Goal: Information Seeking & Learning: Learn about a topic

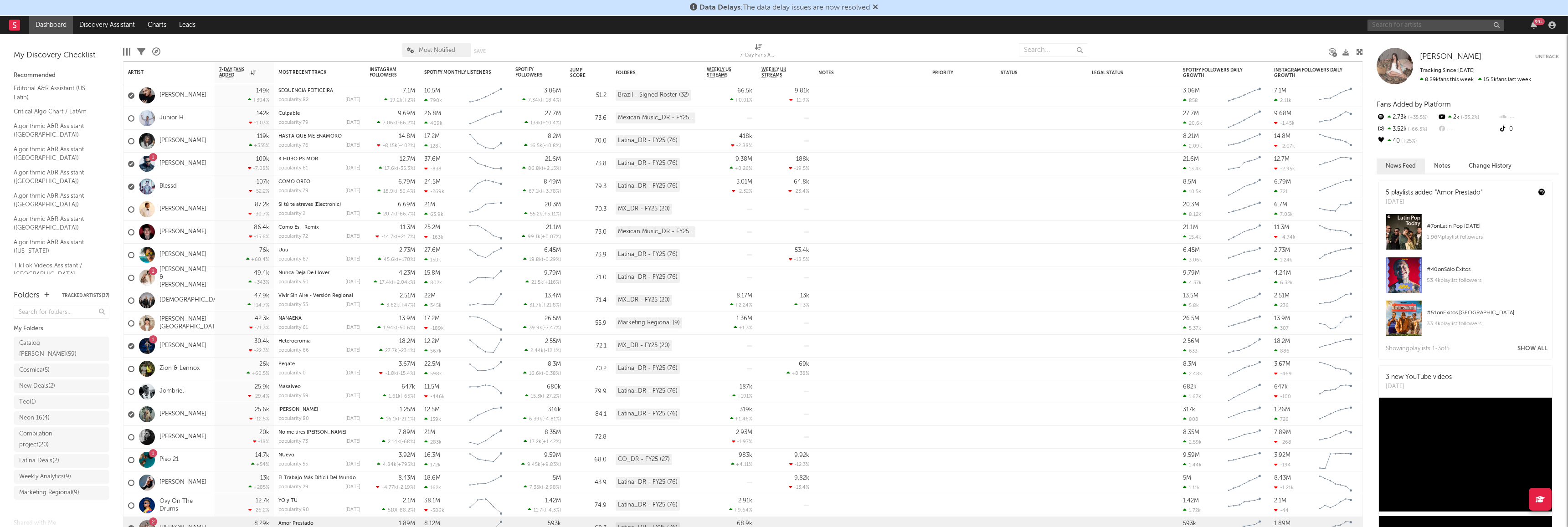
click at [1391, 27] on input "text" at bounding box center [1436, 25] width 137 height 11
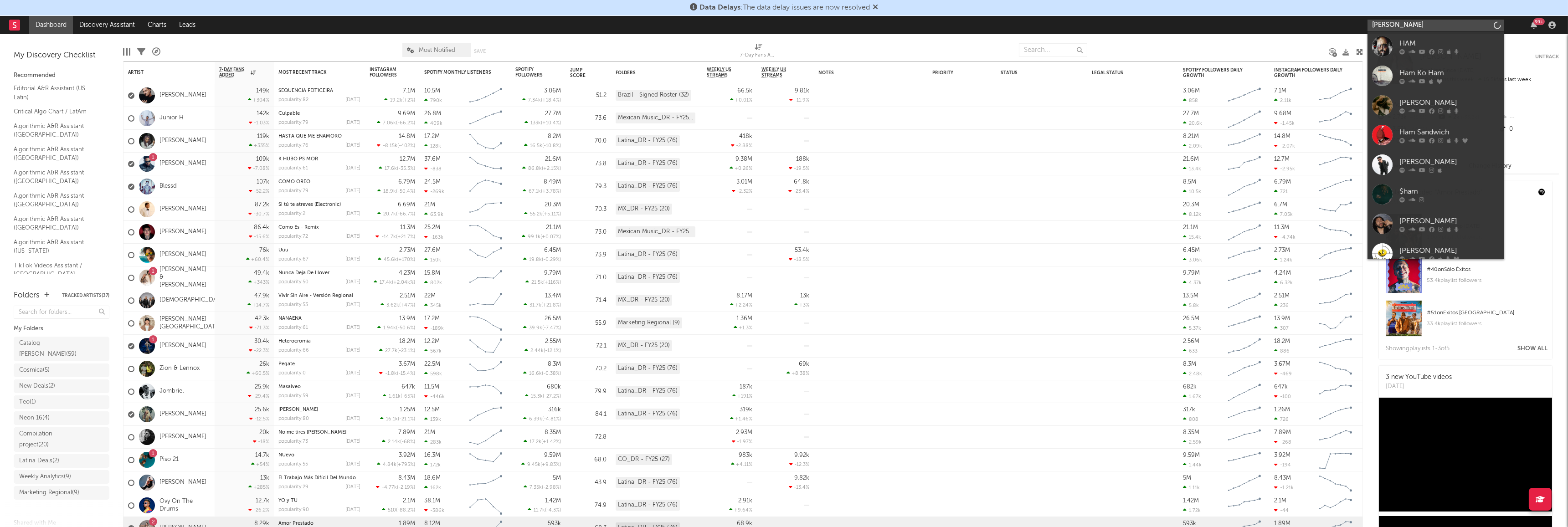
type input "[PERSON_NAME]"
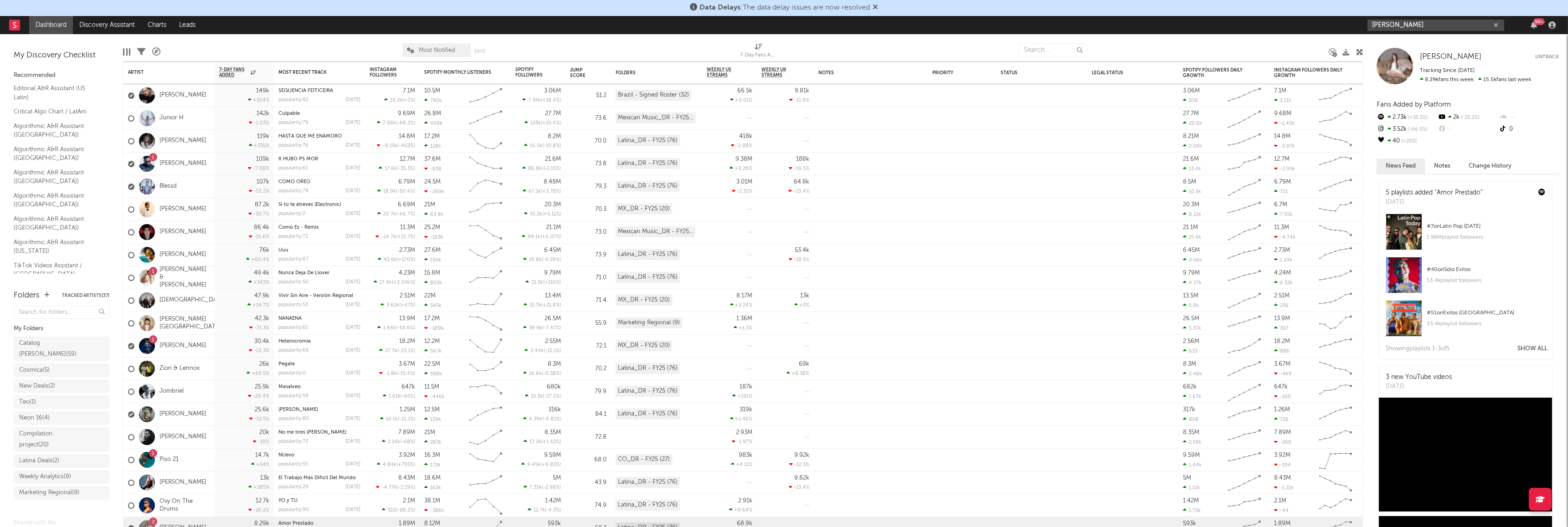
click at [1411, 26] on input "[PERSON_NAME]" at bounding box center [1436, 25] width 137 height 11
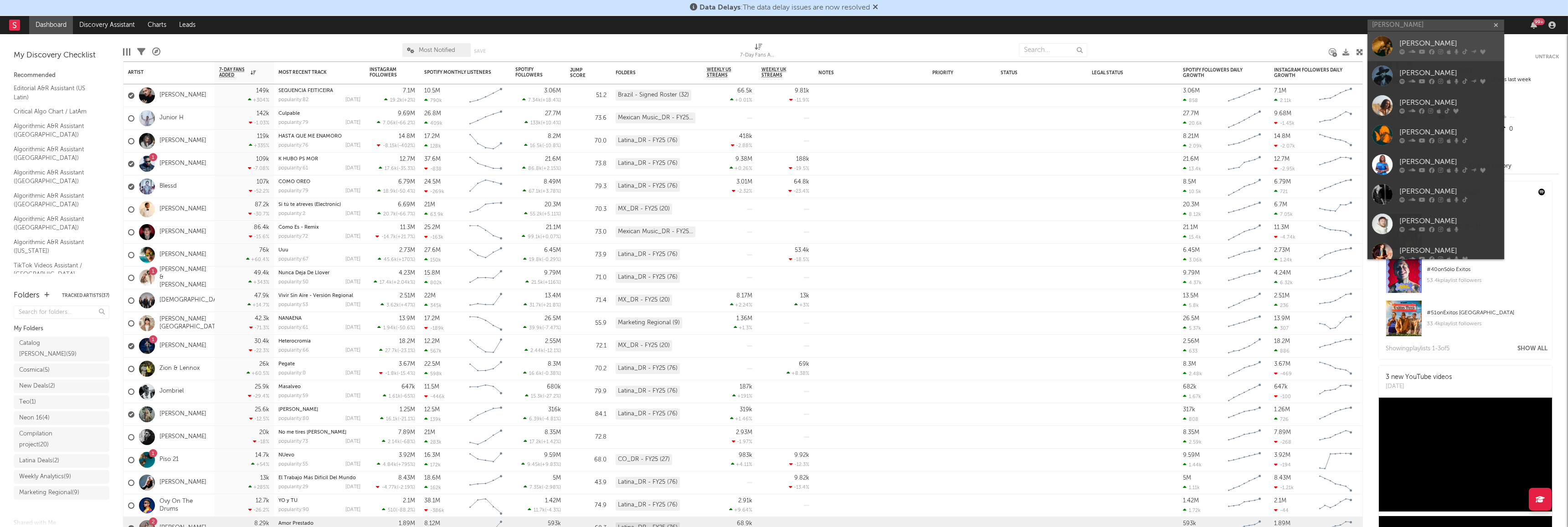
click at [1410, 49] on icon at bounding box center [1412, 52] width 7 height 6
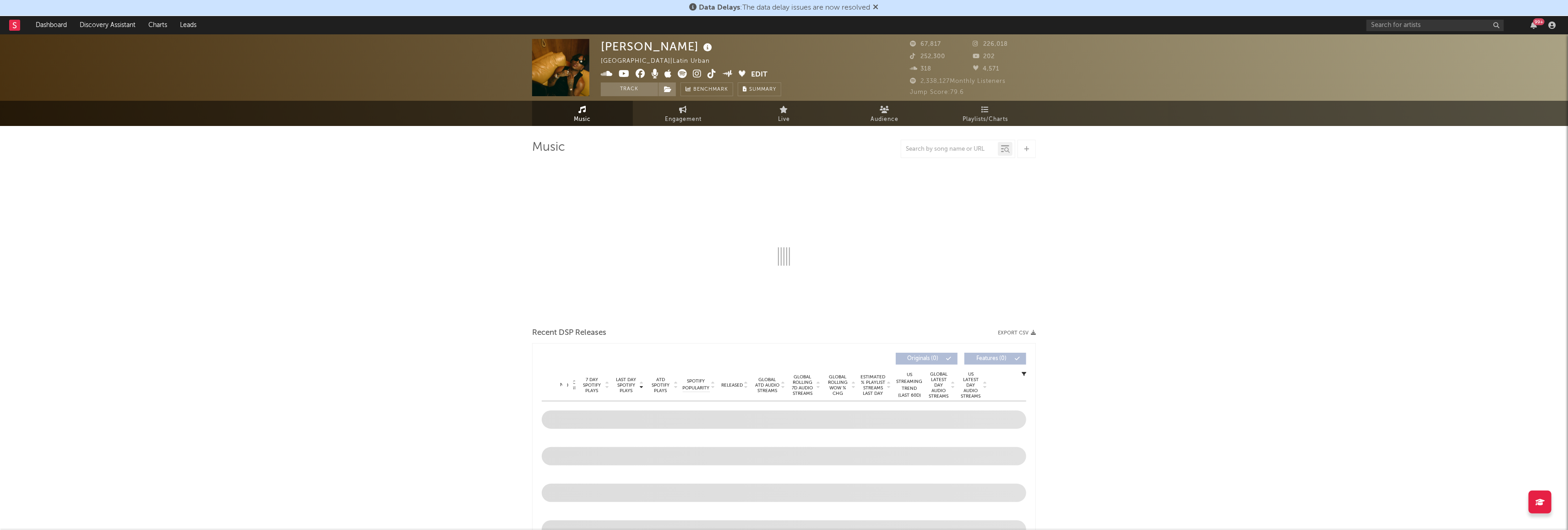
select select "6m"
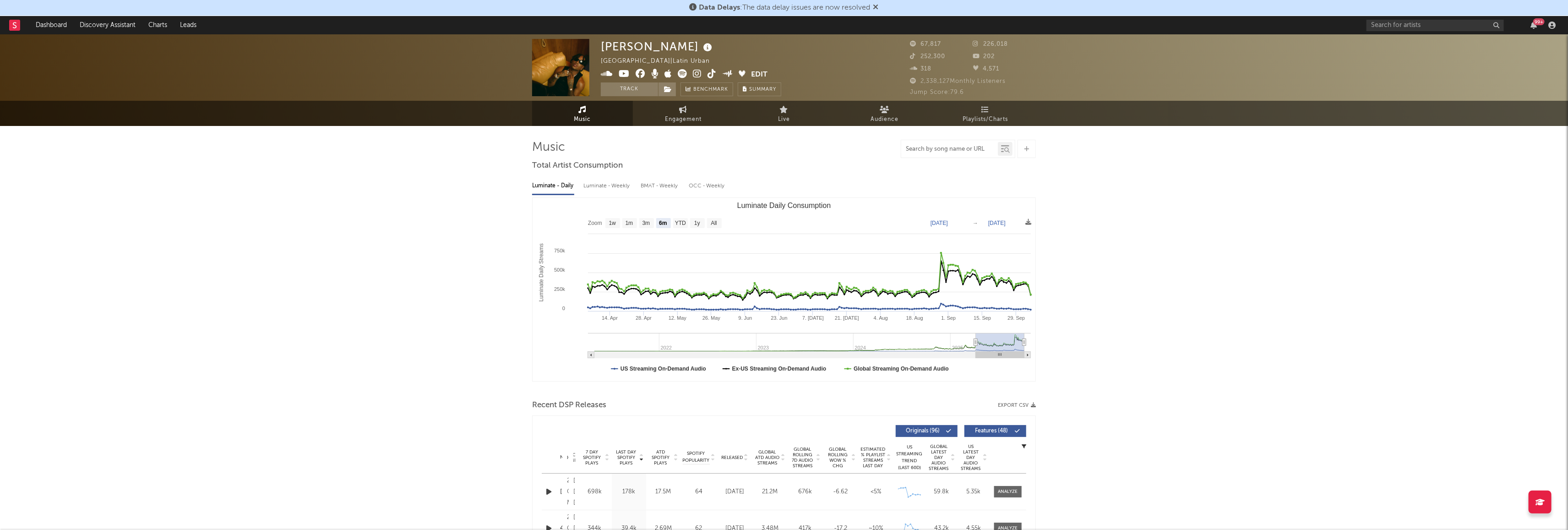
click at [951, 151] on input "text" at bounding box center [950, 150] width 97 height 8
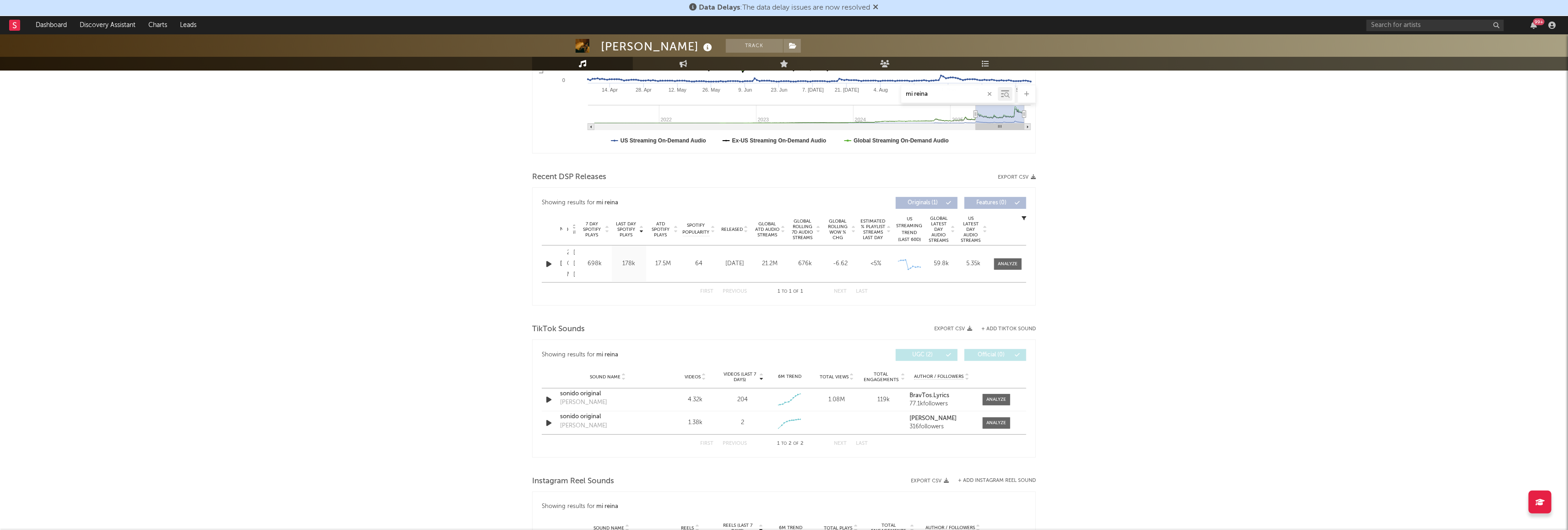
scroll to position [277, 0]
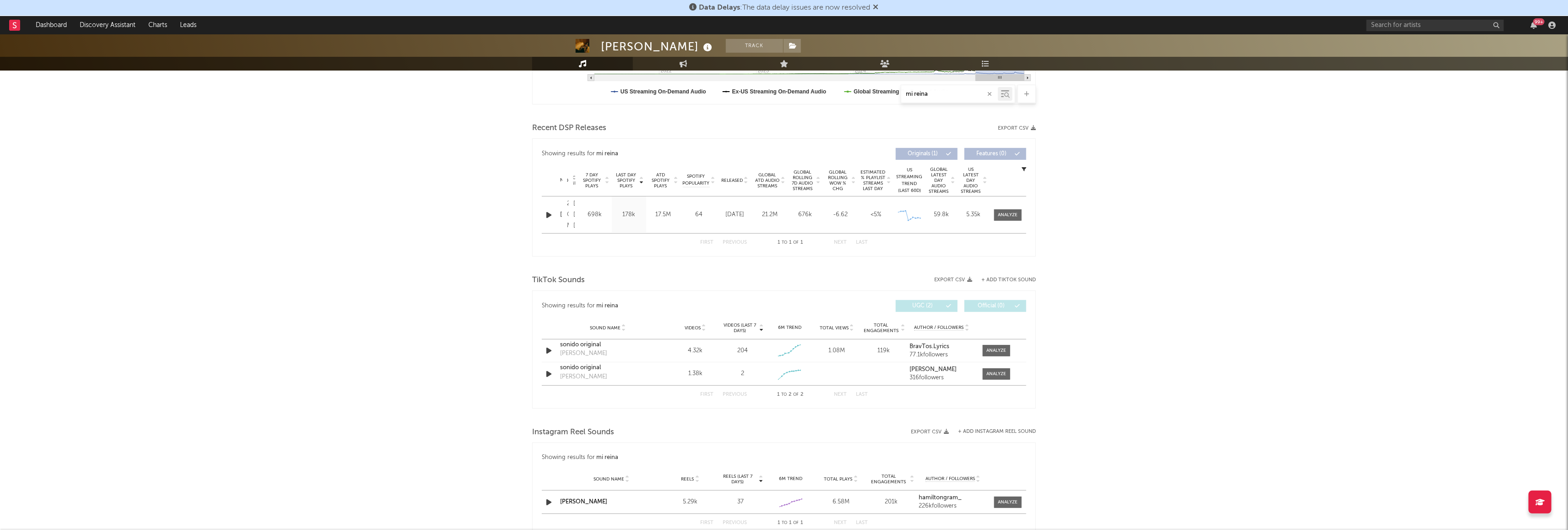
type input "mi reina"
drag, startPoint x: 372, startPoint y: 251, endPoint x: 279, endPoint y: 207, distance: 102.9
click at [366, 250] on div "[PERSON_NAME] Track [GEOGRAPHIC_DATA] | Latin Urban Edit Track Benchmark Summar…" at bounding box center [784, 247] width 1568 height 980
